Goal: Find specific page/section: Find specific page/section

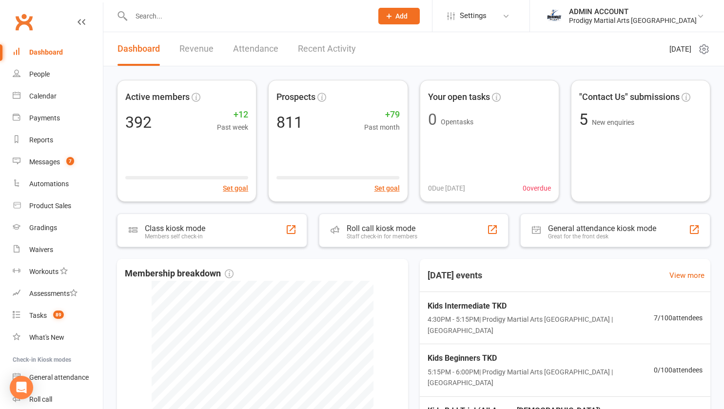
click at [200, 16] on input "text" at bounding box center [247, 16] width 238 height 14
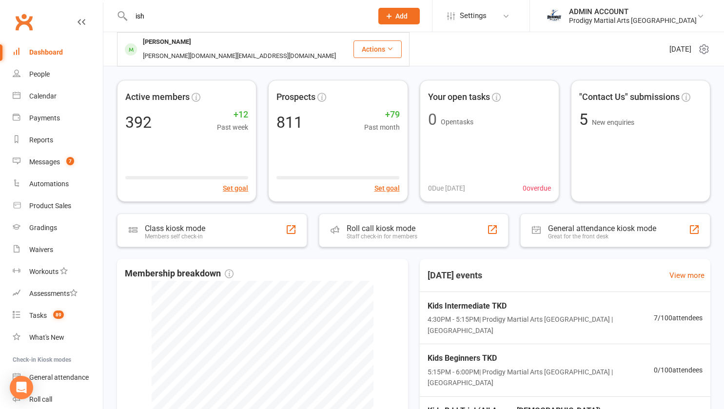
type input "ish"
click at [170, 44] on div "[PERSON_NAME]" at bounding box center [167, 42] width 54 height 14
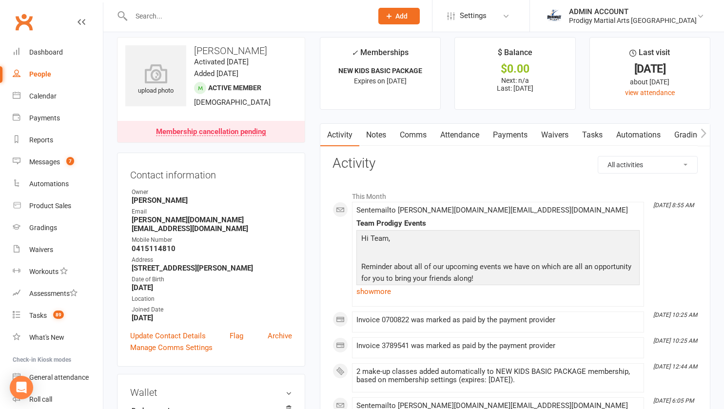
scroll to position [9, 0]
click at [499, 130] on link "Payments" at bounding box center [510, 134] width 48 height 22
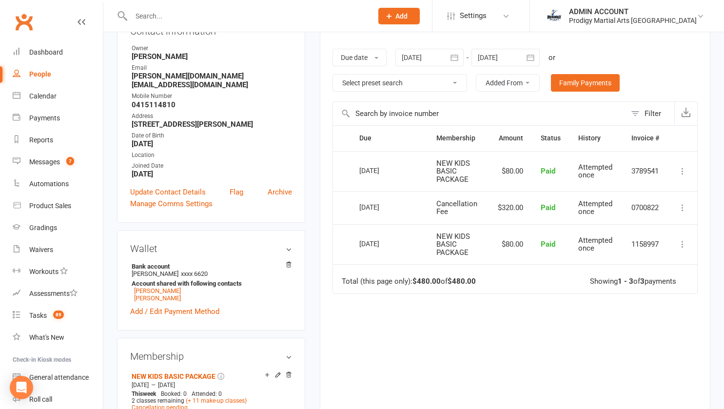
scroll to position [153, 0]
click at [166, 301] on link "[PERSON_NAME]" at bounding box center [157, 297] width 47 height 7
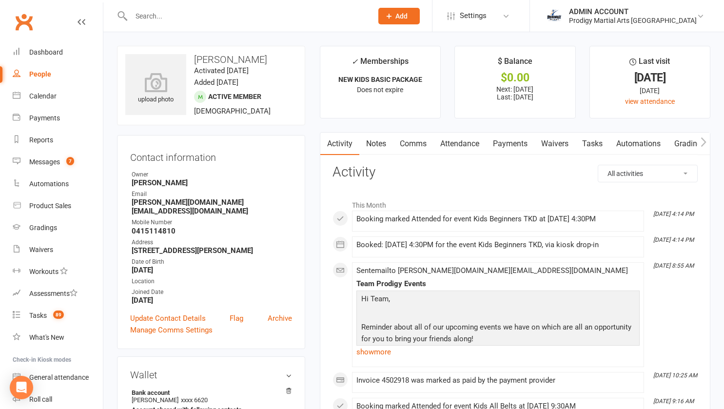
click at [516, 139] on link "Payments" at bounding box center [510, 144] width 48 height 22
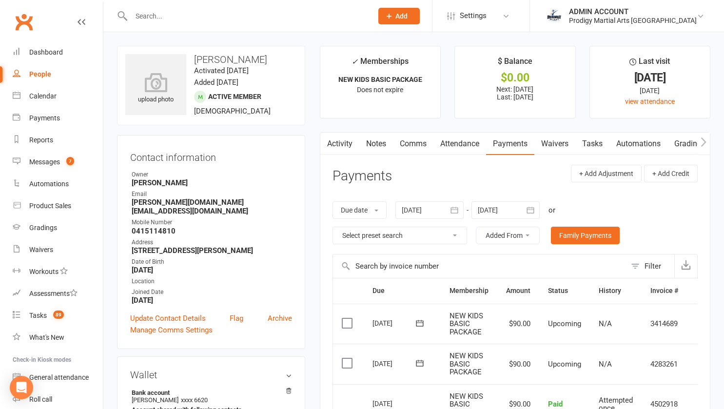
click at [191, 12] on input "text" at bounding box center [247, 16] width 238 height 14
type input "ish"
click at [169, 40] on div "[PERSON_NAME]" at bounding box center [167, 42] width 54 height 14
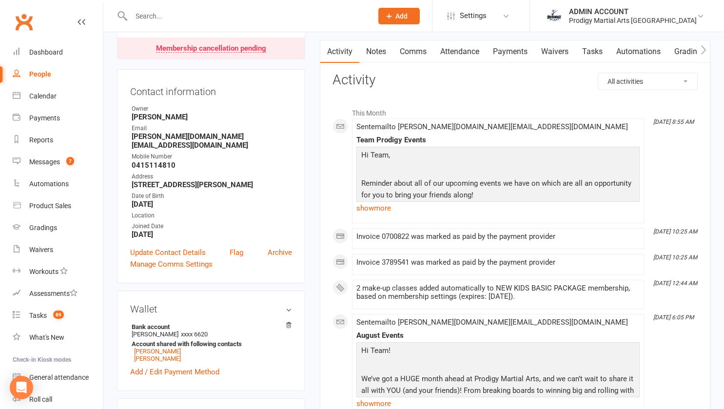
scroll to position [93, 0]
click at [501, 55] on link "Payments" at bounding box center [510, 51] width 48 height 22
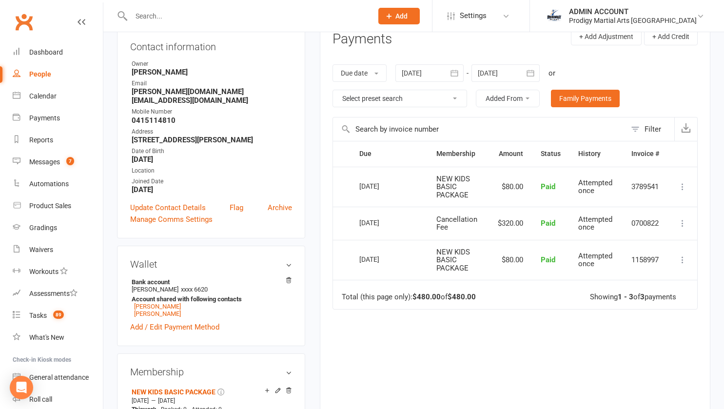
scroll to position [137, 0]
click at [453, 72] on icon "button" at bounding box center [454, 73] width 7 height 6
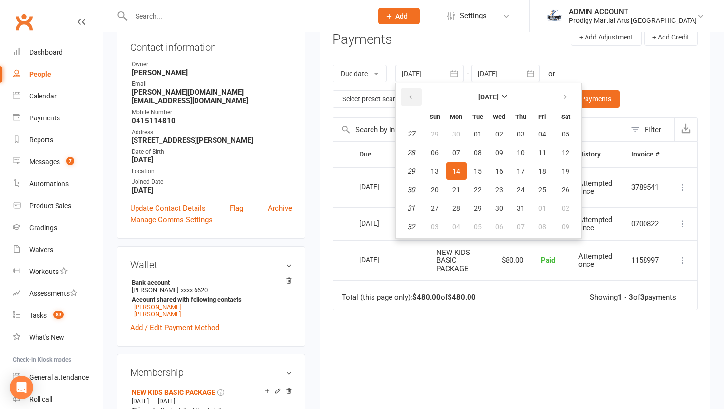
click at [412, 100] on icon "button" at bounding box center [410, 97] width 7 height 8
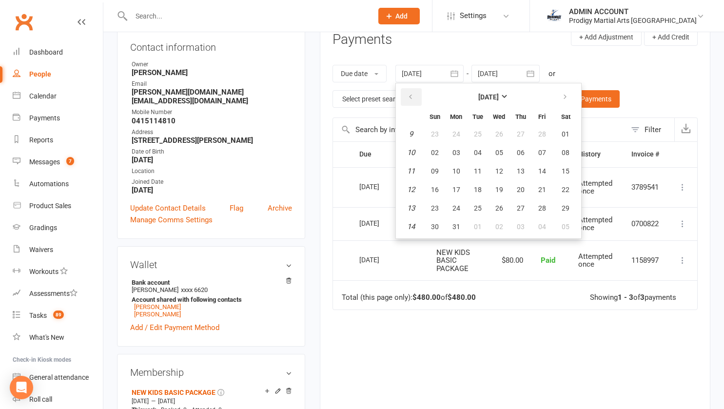
click at [412, 100] on icon "button" at bounding box center [410, 97] width 7 height 8
click at [435, 164] on button "15" at bounding box center [435, 171] width 20 height 18
type input "[DATE]"
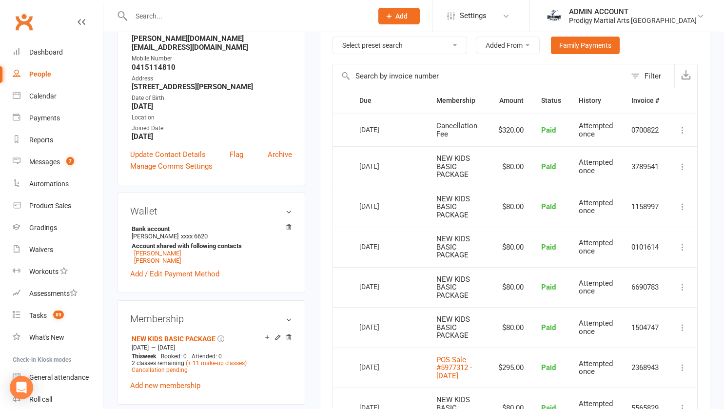
scroll to position [189, 0]
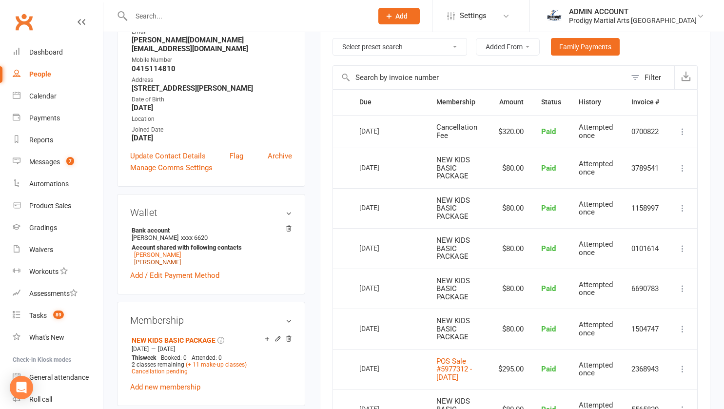
click at [163, 265] on link "[PERSON_NAME]" at bounding box center [157, 261] width 47 height 7
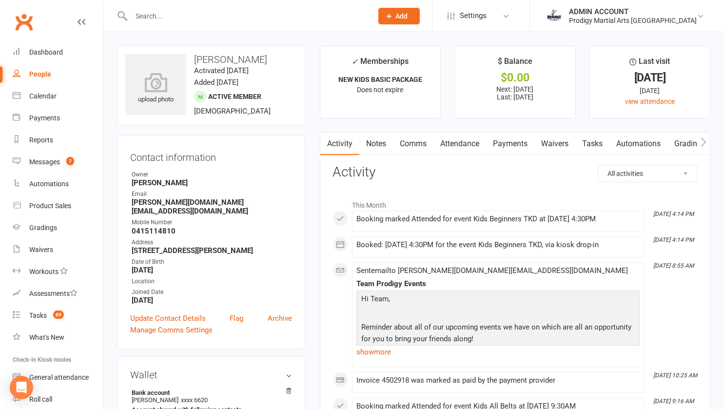
click at [520, 148] on link "Payments" at bounding box center [510, 144] width 48 height 22
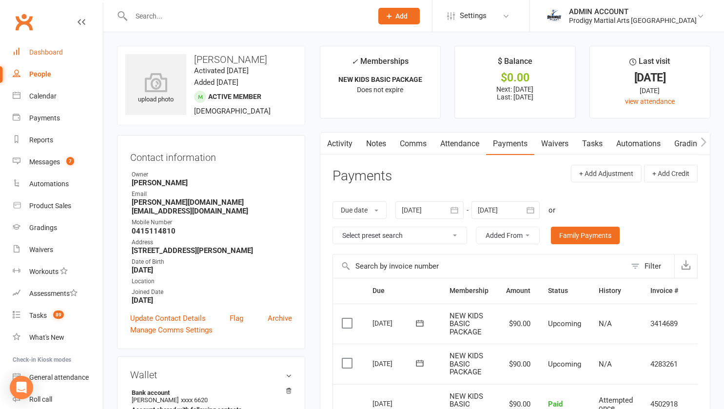
click at [42, 49] on div "Dashboard" at bounding box center [46, 52] width 34 height 8
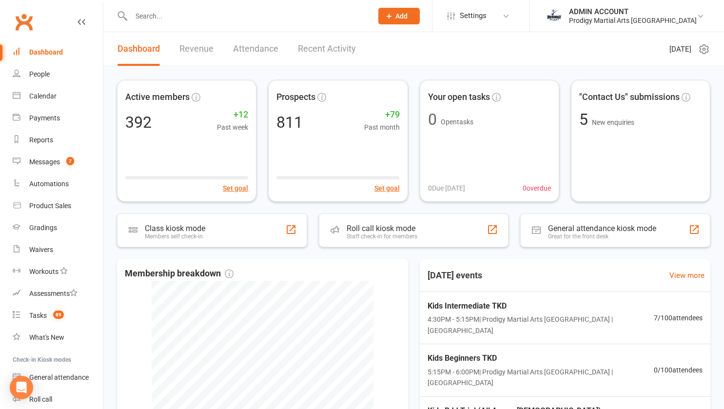
click at [117, 71] on div "Active members 392 +12 Past week Set goal Prospects 811 +79 Past month Set goal…" at bounding box center [413, 314] width 621 height 496
click at [635, 24] on div "Prodigy Martial Arts [GEOGRAPHIC_DATA]" at bounding box center [633, 20] width 128 height 9
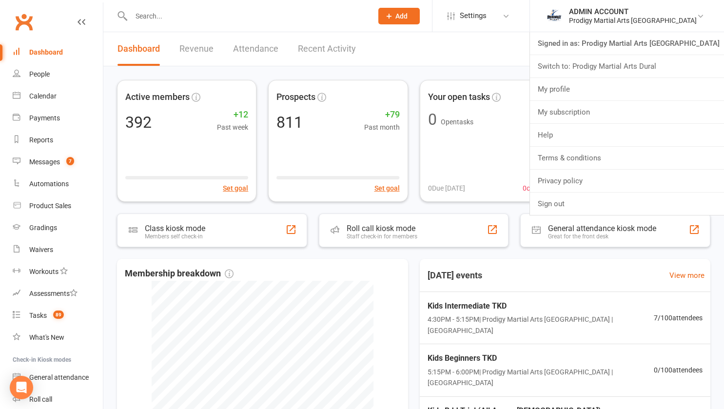
click at [632, 57] on link "Switch to: Prodigy Martial Arts Dural" at bounding box center [627, 66] width 194 height 22
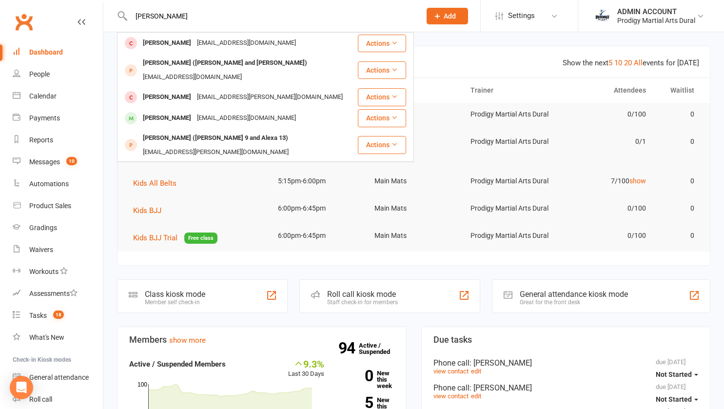
type input "alex"
click at [165, 111] on div "Alexander Antanios" at bounding box center [167, 118] width 54 height 14
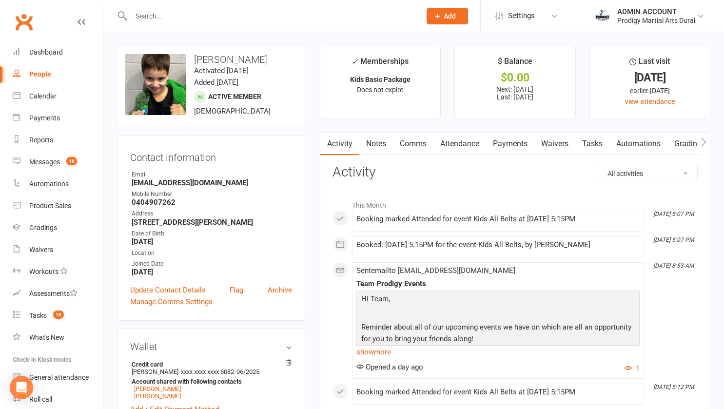
click at [516, 148] on link "Payments" at bounding box center [510, 144] width 48 height 22
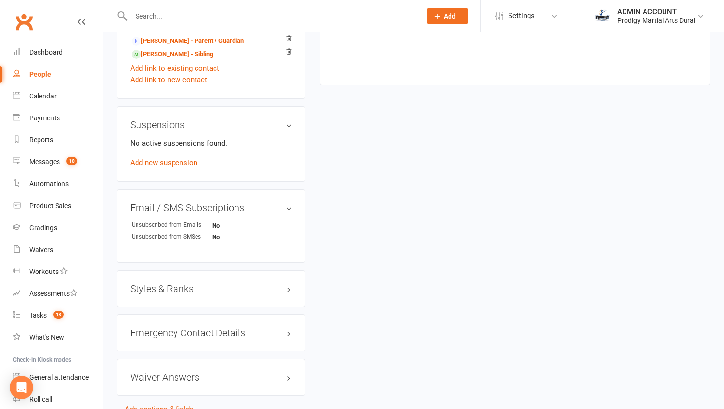
scroll to position [604, 0]
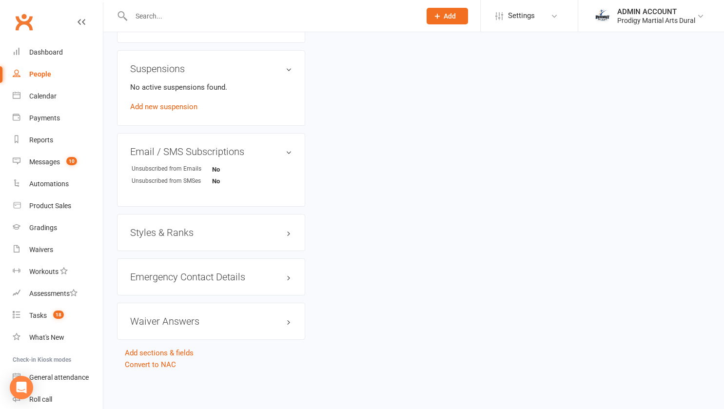
click at [235, 278] on h3 "Emergency Contact Details edit" at bounding box center [211, 277] width 162 height 11
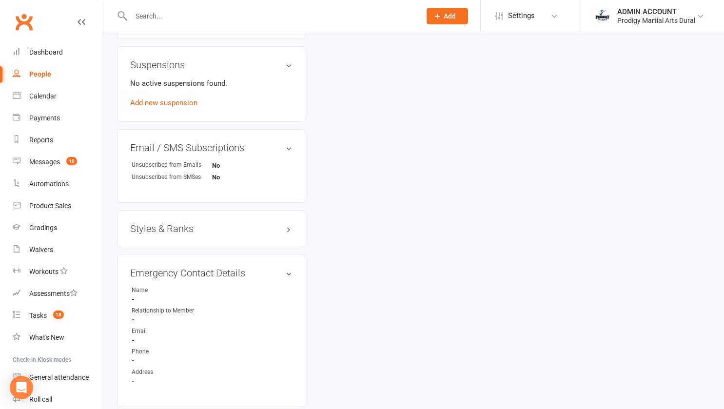
scroll to position [721, 0]
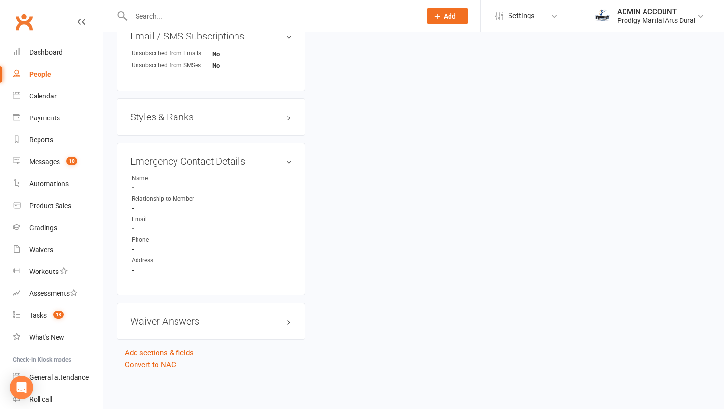
click at [217, 164] on h3 "Emergency Contact Details edit" at bounding box center [211, 161] width 162 height 11
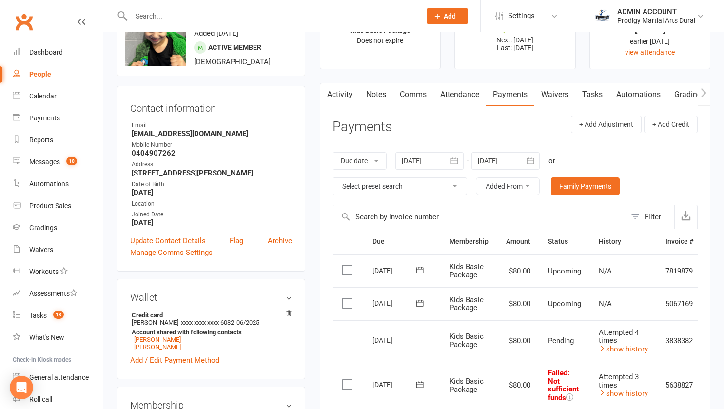
scroll to position [43, 0]
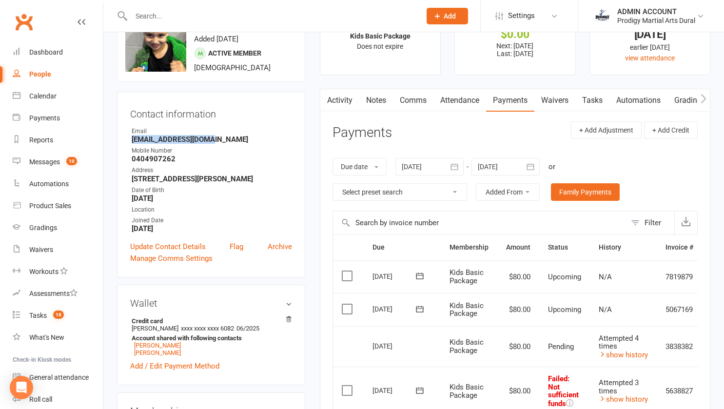
drag, startPoint x: 131, startPoint y: 141, endPoint x: 204, endPoint y: 141, distance: 73.2
click at [204, 141] on li "Email ashabilla@icloud.com" at bounding box center [211, 135] width 162 height 17
copy strong "ashabilla@icloud.com"
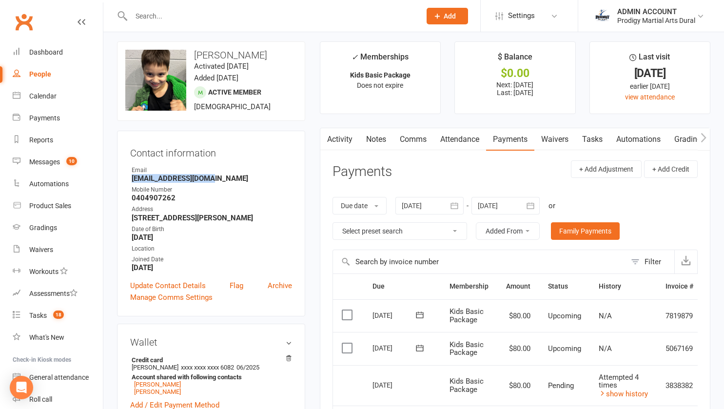
scroll to position [0, 0]
